Goal: Find specific fact: Find specific fact

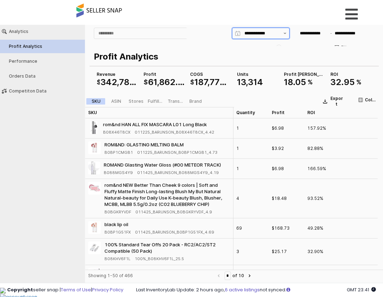
click at [283, 35] on button "Show suggestions" at bounding box center [284, 33] width 9 height 11
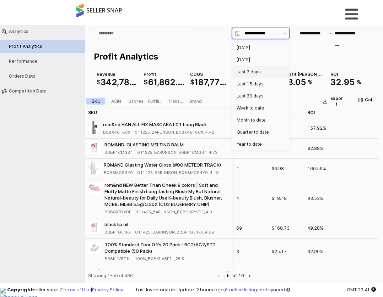
click at [274, 68] on div "Last 7 days" at bounding box center [258, 71] width 44 height 7
type input "**********"
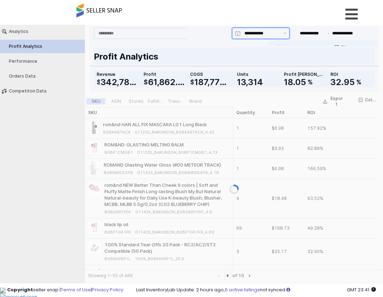
type input "**********"
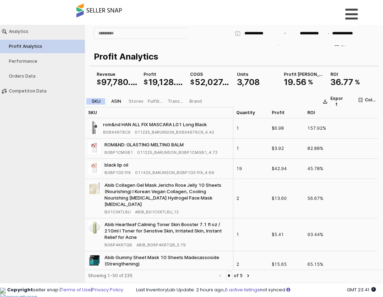
click at [117, 101] on div "ASIN" at bounding box center [116, 101] width 10 height 5
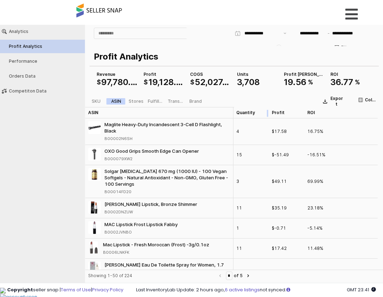
click at [269, 116] on div "App Frame" at bounding box center [269, 112] width 0 height 11
click at [260, 115] on div "Quantity Quantity" at bounding box center [250, 112] width 35 height 11
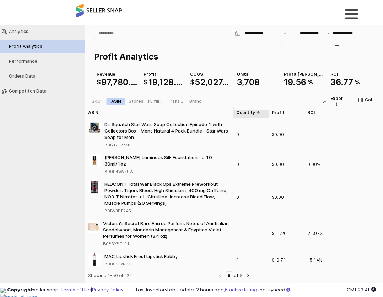
click at [260, 115] on div "Quantity Quantity" at bounding box center [250, 112] width 35 height 11
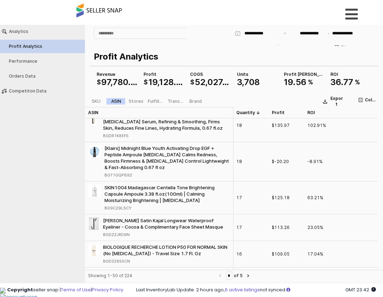
scroll to position [1029, 0]
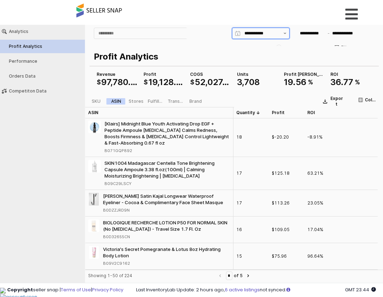
click at [282, 35] on button "Show suggestions" at bounding box center [284, 33] width 9 height 11
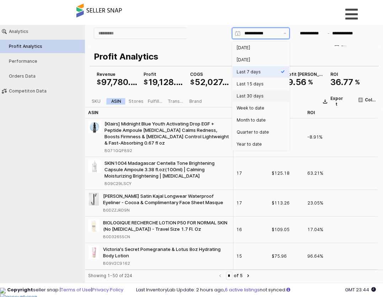
click at [268, 101] on div "Last 30 days" at bounding box center [260, 95] width 57 height 11
type input "**********"
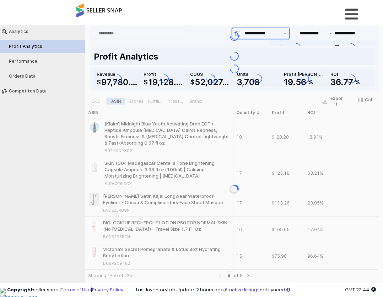
type input "**********"
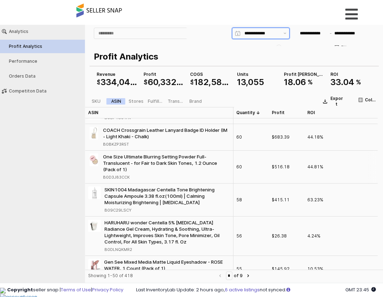
scroll to position [745, 0]
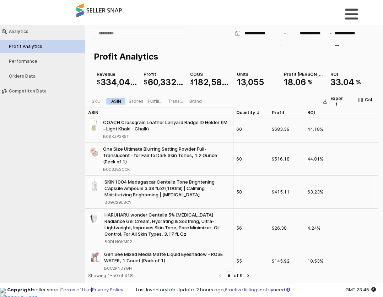
click at [122, 203] on div "B09C29LSCY" at bounding box center [117, 202] width 27 height 6
copy div "B09C29LSCY"
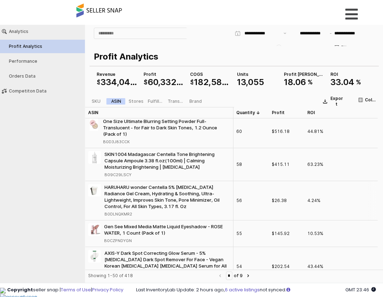
scroll to position [781, 0]
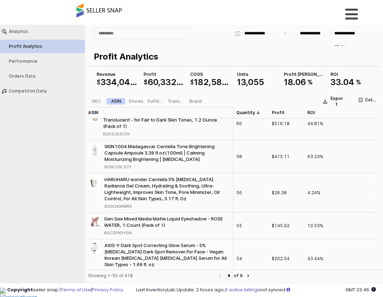
click at [123, 205] on div "B0DLNQKMR2" at bounding box center [118, 206] width 28 height 6
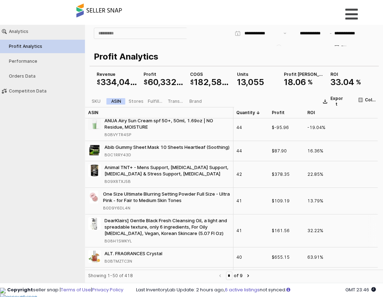
scroll to position [1100, 0]
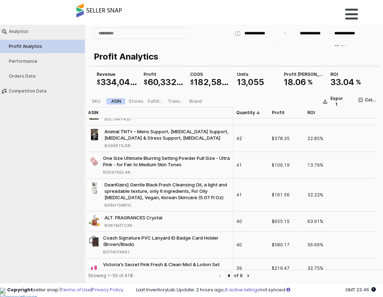
click at [119, 205] on div "B08H1SWKYL" at bounding box center [117, 205] width 27 height 6
copy div "B08H1SWKYL"
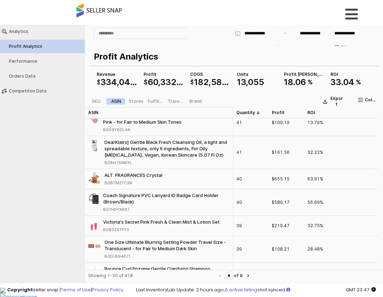
scroll to position [1171, 0]
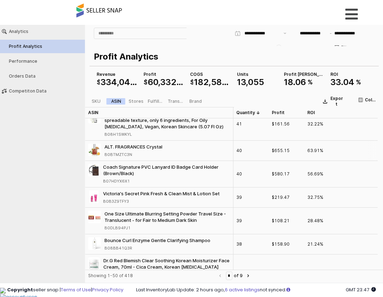
click at [121, 154] on div "B0BTMZTC3N" at bounding box center [118, 155] width 28 height 6
copy div "B0BTMZTC3N"
click at [125, 181] on div "B07HDYX6X1" at bounding box center [116, 181] width 27 height 6
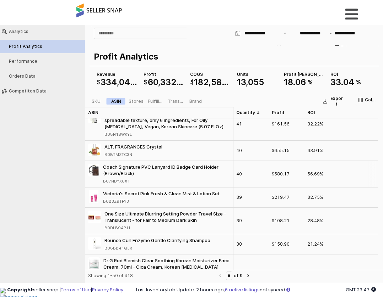
copy div "B07HDYX6X1"
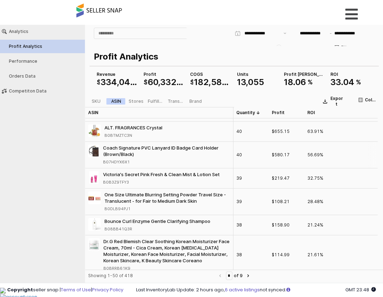
scroll to position [1207, 0]
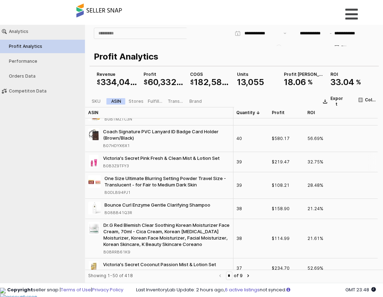
click at [124, 165] on div "B0B3Z9TFY3" at bounding box center [116, 166] width 26 height 6
copy div "B0B3Z9TFY3"
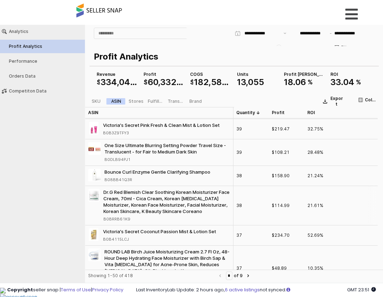
scroll to position [1242, 0]
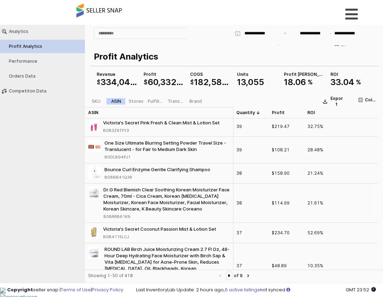
click at [124, 219] on div "B0BRRB61K9" at bounding box center [116, 217] width 27 height 6
copy div "B0BRRB61K9"
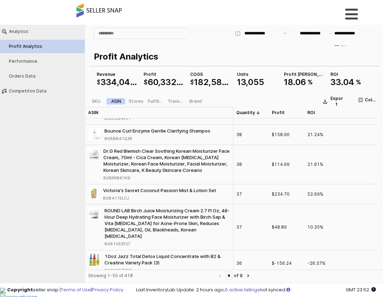
scroll to position [1281, 0]
click at [249, 276] on icon "Next page" at bounding box center [248, 276] width 2 height 3
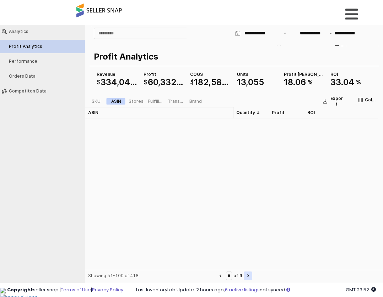
type input "*"
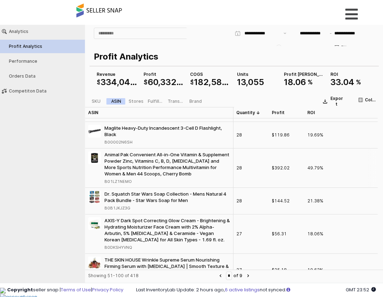
scroll to position [390, 0]
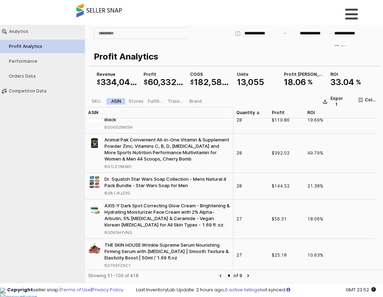
click at [129, 230] on div "B0DKSHYVNQ" at bounding box center [118, 233] width 28 height 6
copy div "B0DKSHYVNQ"
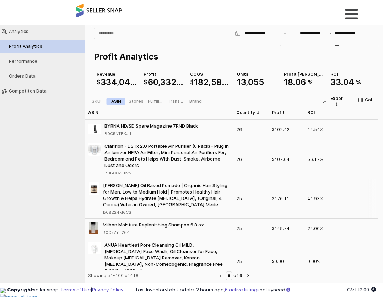
scroll to position [568, 0]
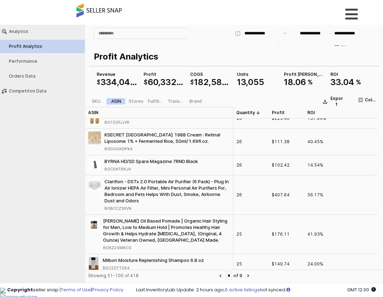
drag, startPoint x: 105, startPoint y: 170, endPoint x: 130, endPoint y: 171, distance: 24.9
click at [130, 171] on div "B0C5NTBKJH" at bounding box center [117, 169] width 27 height 6
copy div "B0C5NTBKJH"
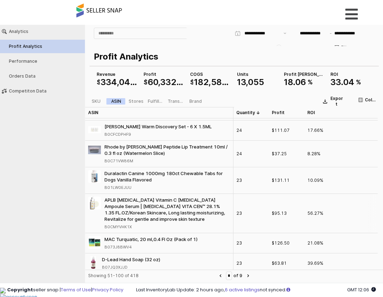
scroll to position [958, 0]
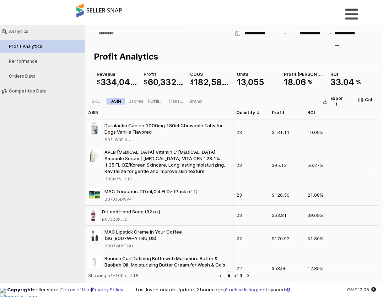
click at [119, 176] on div "B0CMYVHK1X" at bounding box center [117, 179] width 27 height 6
copy div "B0CMYVHK1X"
